Goal: Navigation & Orientation: Find specific page/section

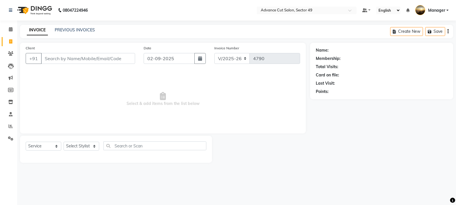
select select "4616"
select select "service"
click at [11, 41] on icon at bounding box center [10, 41] width 3 height 4
select select "4616"
select select "service"
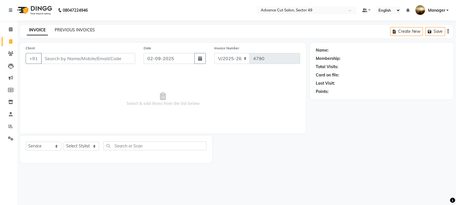
click at [79, 29] on link "PREVIOUS INVOICES" at bounding box center [75, 29] width 40 height 5
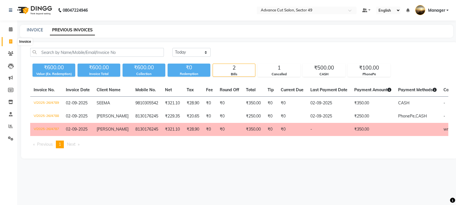
click at [9, 42] on icon at bounding box center [10, 41] width 3 height 4
select select "4616"
select select "service"
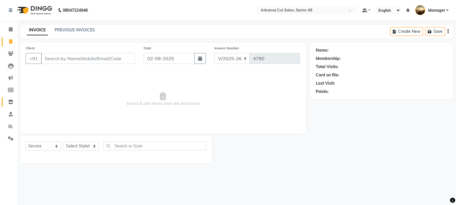
click at [10, 101] on icon at bounding box center [10, 102] width 5 height 4
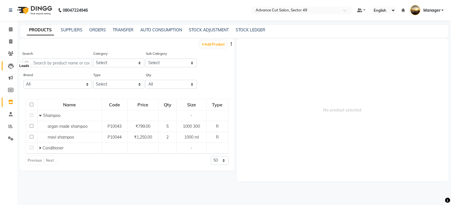
click at [11, 65] on icon at bounding box center [11, 66] width 6 height 6
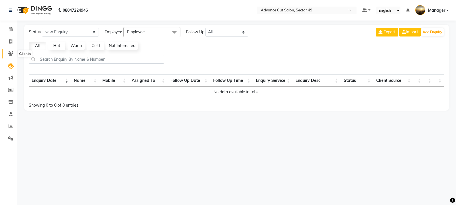
click at [10, 53] on icon at bounding box center [10, 53] width 5 height 4
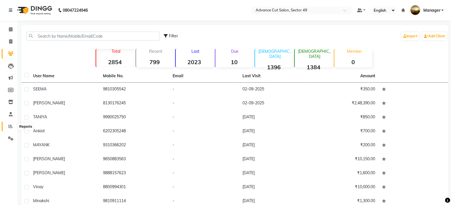
click at [11, 127] on icon at bounding box center [11, 126] width 4 height 4
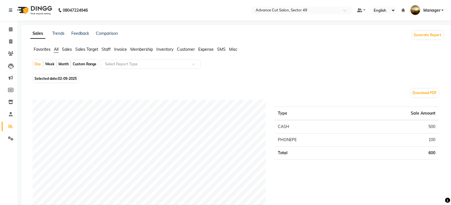
click at [66, 64] on div "Month" at bounding box center [63, 64] width 13 height 8
select select "9"
select select "2025"
